Goal: Information Seeking & Learning: Learn about a topic

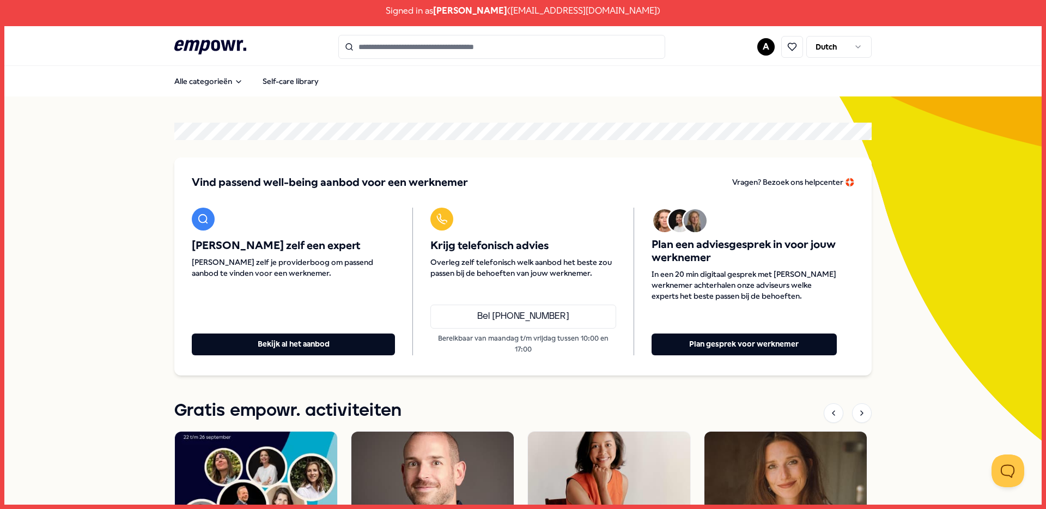
click at [427, 54] on input "Search for products, categories or subcategories" at bounding box center [501, 47] width 327 height 24
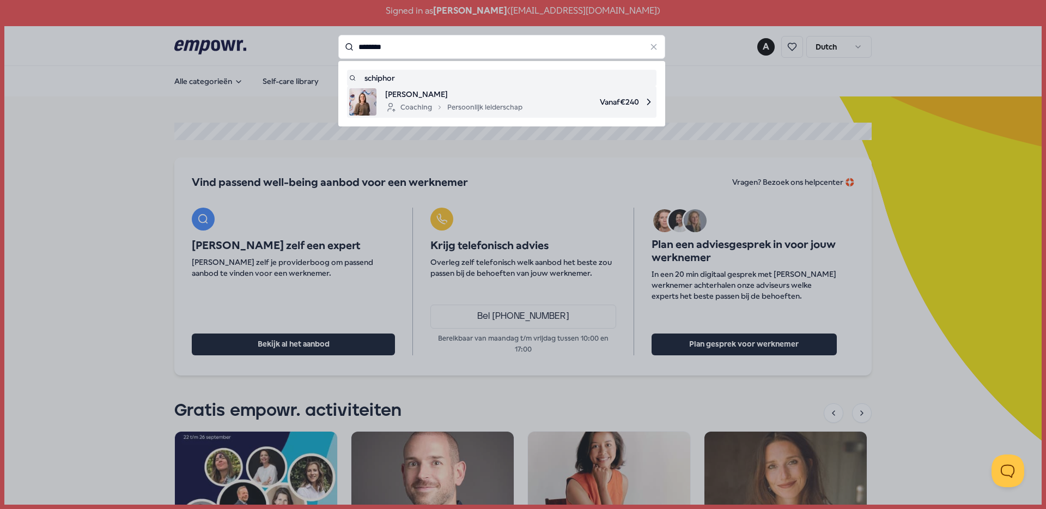
click at [484, 92] on span "[PERSON_NAME]" at bounding box center [453, 94] width 137 height 12
type input "********"
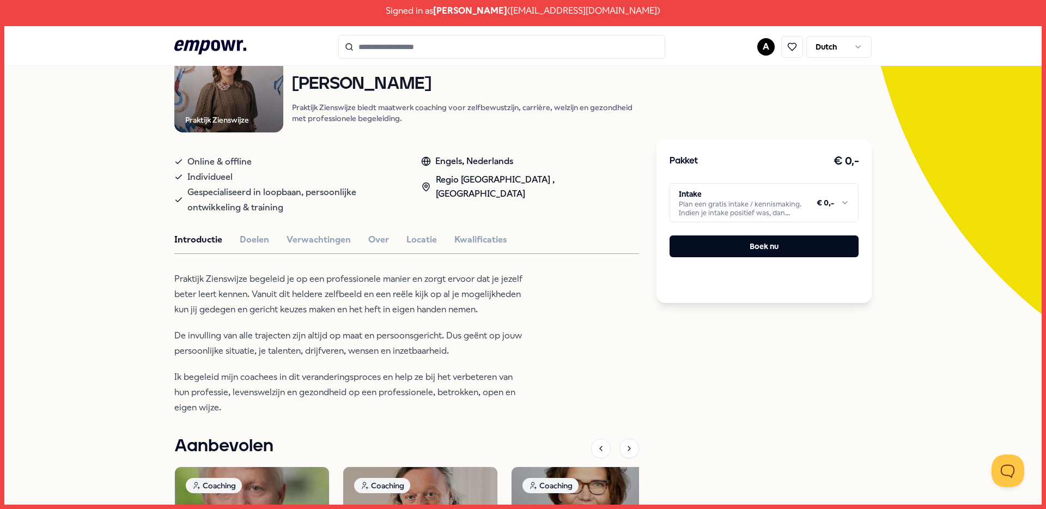
scroll to position [121, 0]
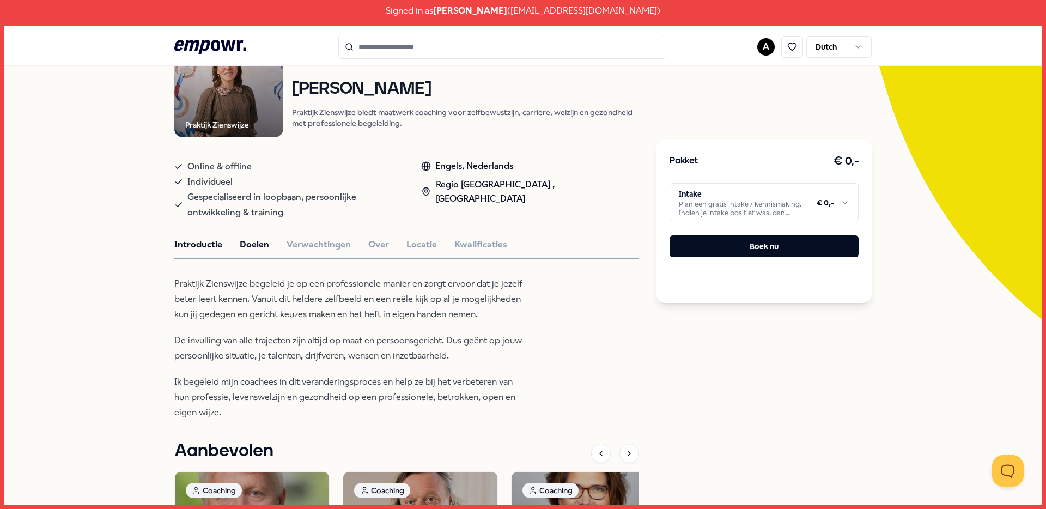
click at [250, 248] on button "Doelen" at bounding box center [254, 244] width 29 height 14
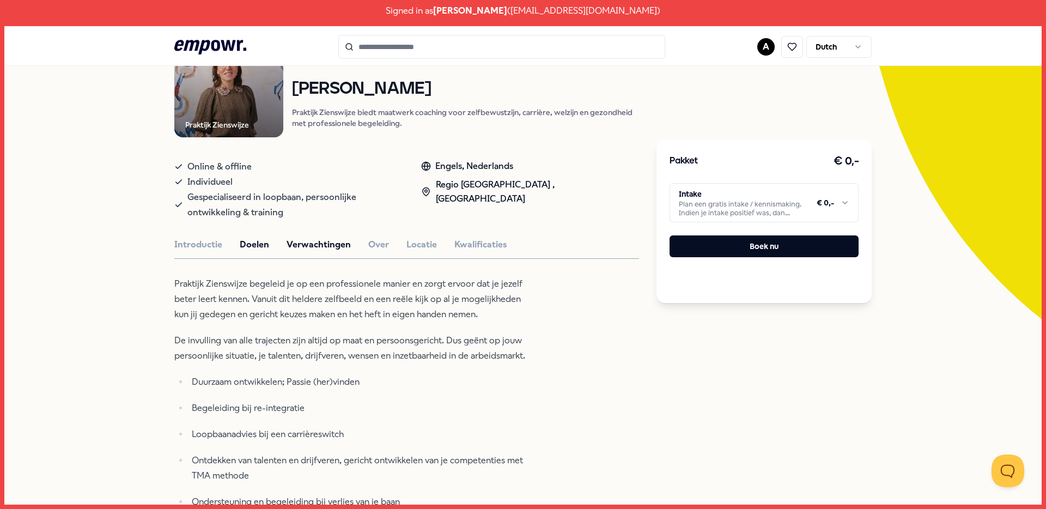
click at [307, 246] on button "Verwachtingen" at bounding box center [319, 244] width 64 height 14
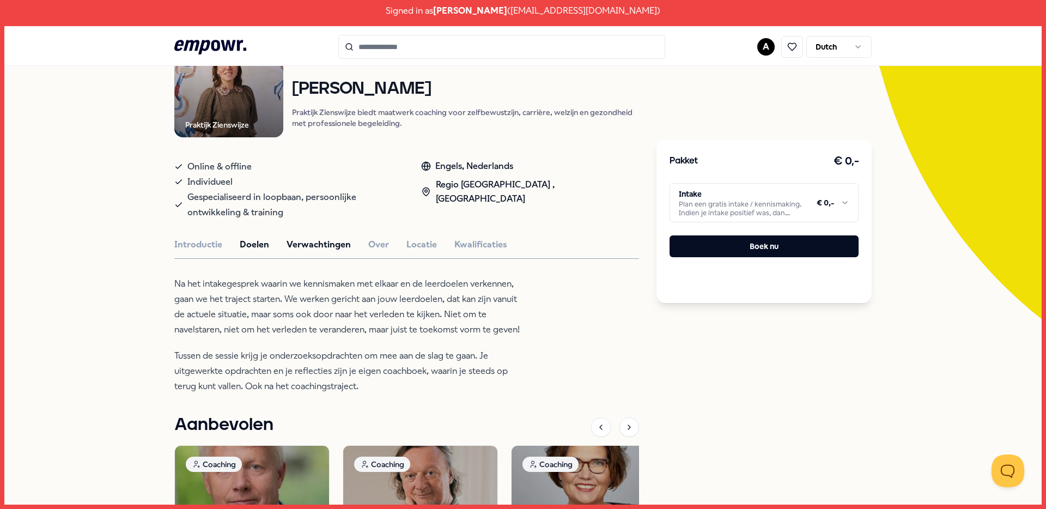
click at [257, 242] on button "Doelen" at bounding box center [254, 244] width 29 height 14
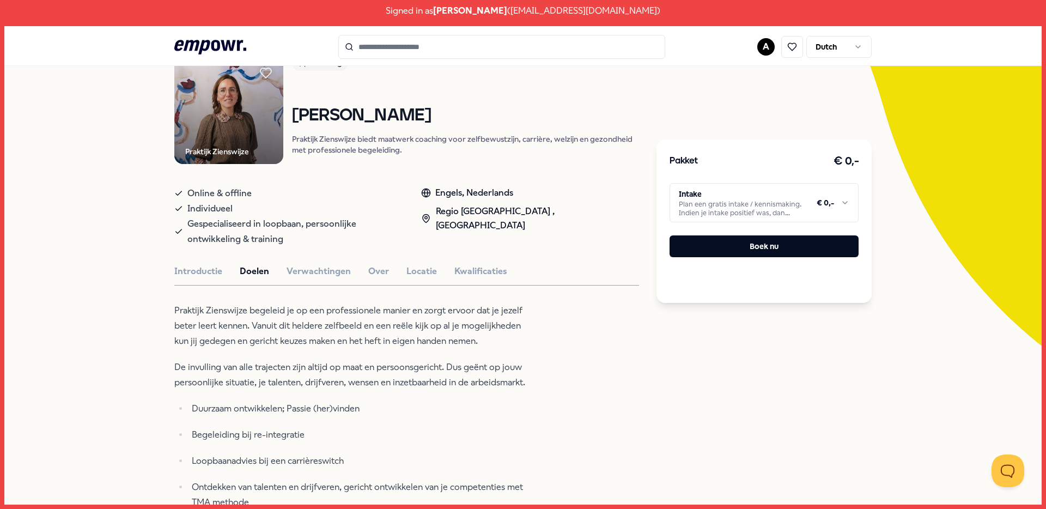
scroll to position [0, 0]
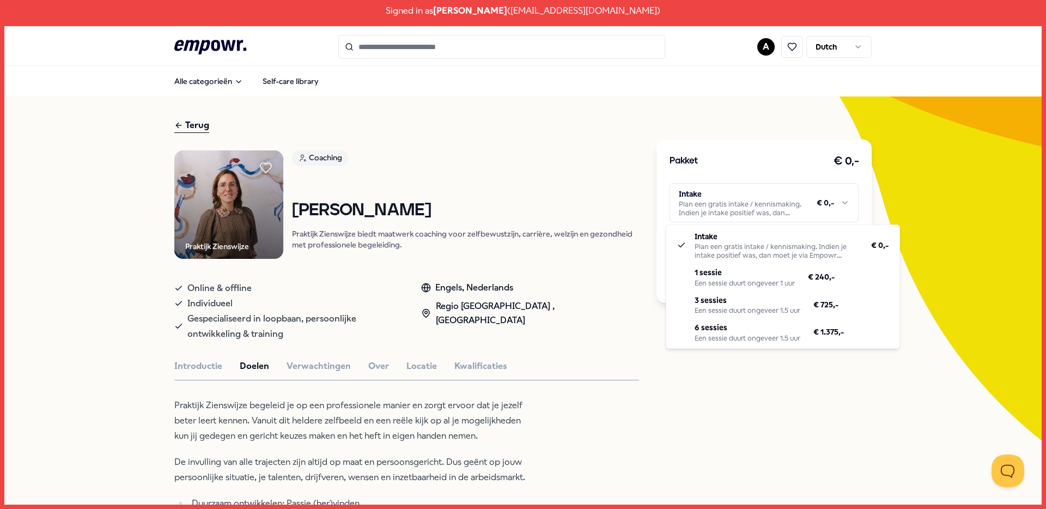
click at [743, 201] on html "Signed in as [PERSON_NAME] ( [EMAIL_ADDRESS][DOMAIN_NAME] ) .empowr-logo_svg__c…" at bounding box center [523, 254] width 1046 height 509
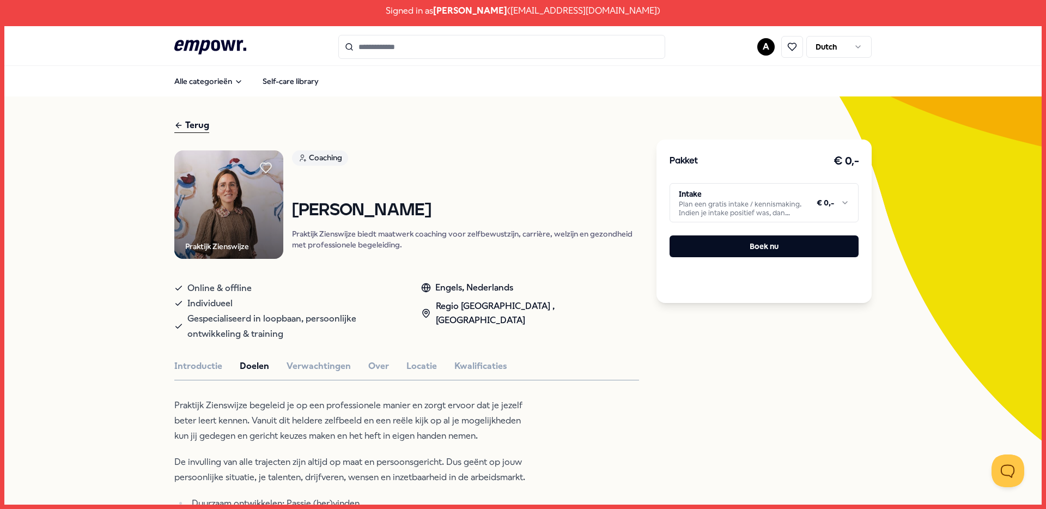
click at [467, 128] on div "Terug" at bounding box center [406, 125] width 465 height 15
click at [747, 204] on html "Signed in as [PERSON_NAME] ( [EMAIL_ADDRESS][DOMAIN_NAME] ) .empowr-logo_svg__c…" at bounding box center [523, 254] width 1046 height 509
click at [769, 212] on html "Signed in as [PERSON_NAME] ( [EMAIL_ADDRESS][DOMAIN_NAME] ) .empowr-logo_svg__c…" at bounding box center [523, 254] width 1046 height 509
drag, startPoint x: 289, startPoint y: 210, endPoint x: 555, endPoint y: 203, distance: 266.4
click at [555, 203] on h1 "[PERSON_NAME]" at bounding box center [466, 210] width 348 height 19
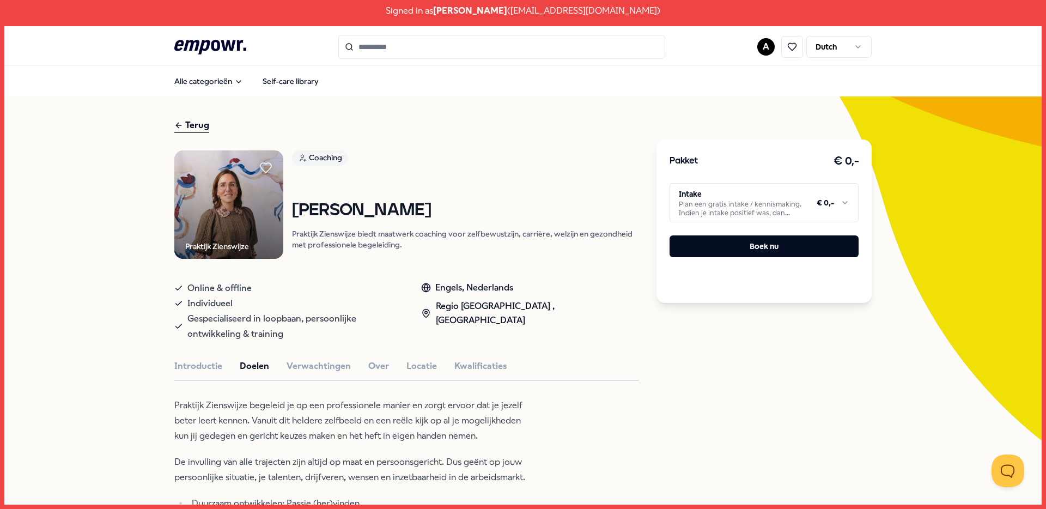
copy h1 "[PERSON_NAME]"
click at [426, 246] on p "Praktijk Zienswijze biedt maatwerk coaching voor zelfbewustzijn, carrière, welz…" at bounding box center [466, 239] width 348 height 22
drag, startPoint x: 183, startPoint y: 317, endPoint x: 236, endPoint y: 328, distance: 54.5
click at [236, 328] on span "Gespecialiseerd in loopbaan, persoonlijke ontwikkeling & training" at bounding box center [293, 326] width 212 height 31
copy span "Gespecialiseerd in loopbaan, persoonlijke ontwikkeling"
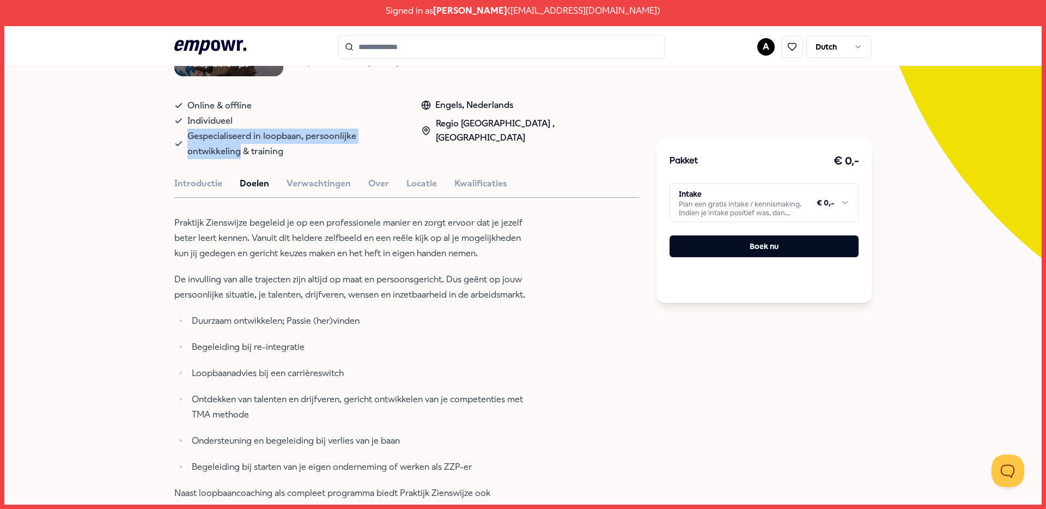
scroll to position [184, 0]
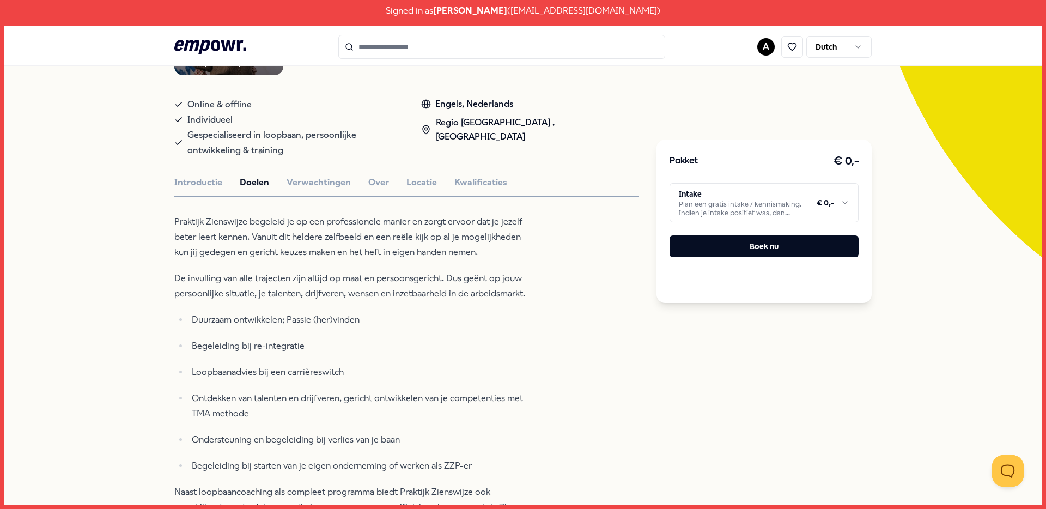
click at [385, 295] on p "De invulling van alle trajecten zijn altijd op maat en persoonsgericht. Dus geë…" at bounding box center [351, 286] width 354 height 31
click at [507, 14] on span "[PERSON_NAME]" at bounding box center [470, 11] width 74 height 14
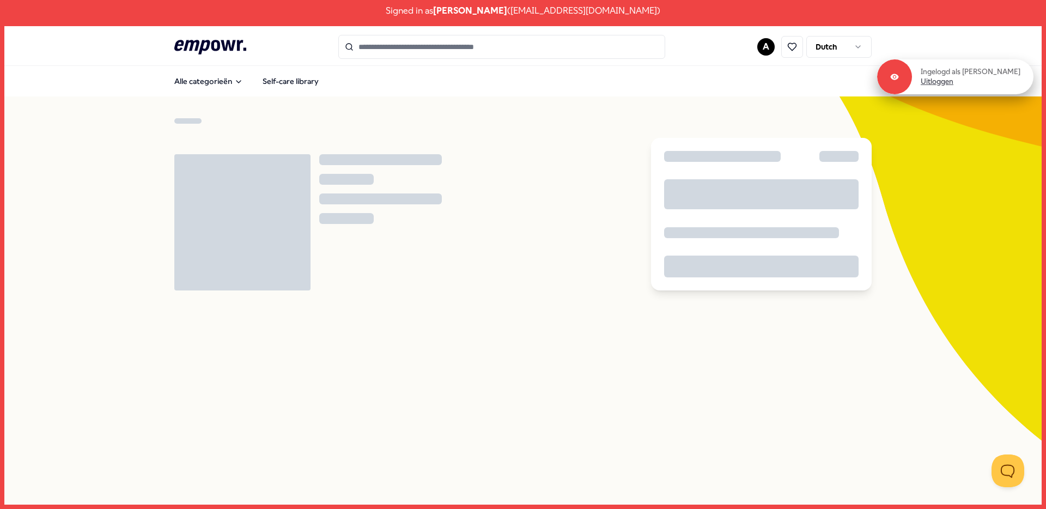
click at [952, 82] on link "Uitloggen" at bounding box center [937, 82] width 33 height 10
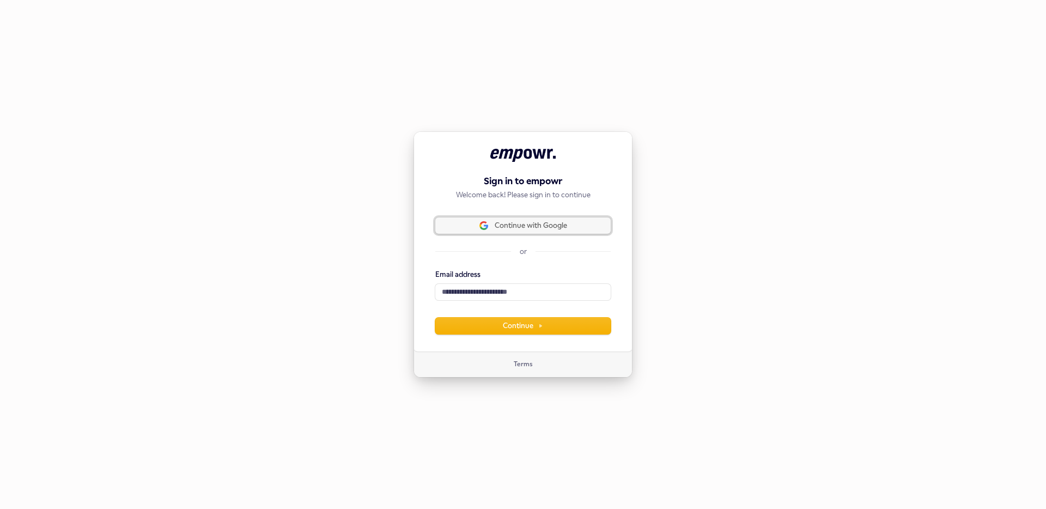
click at [507, 226] on span "Continue with Google" at bounding box center [531, 226] width 72 height 10
